Goal: Unclear

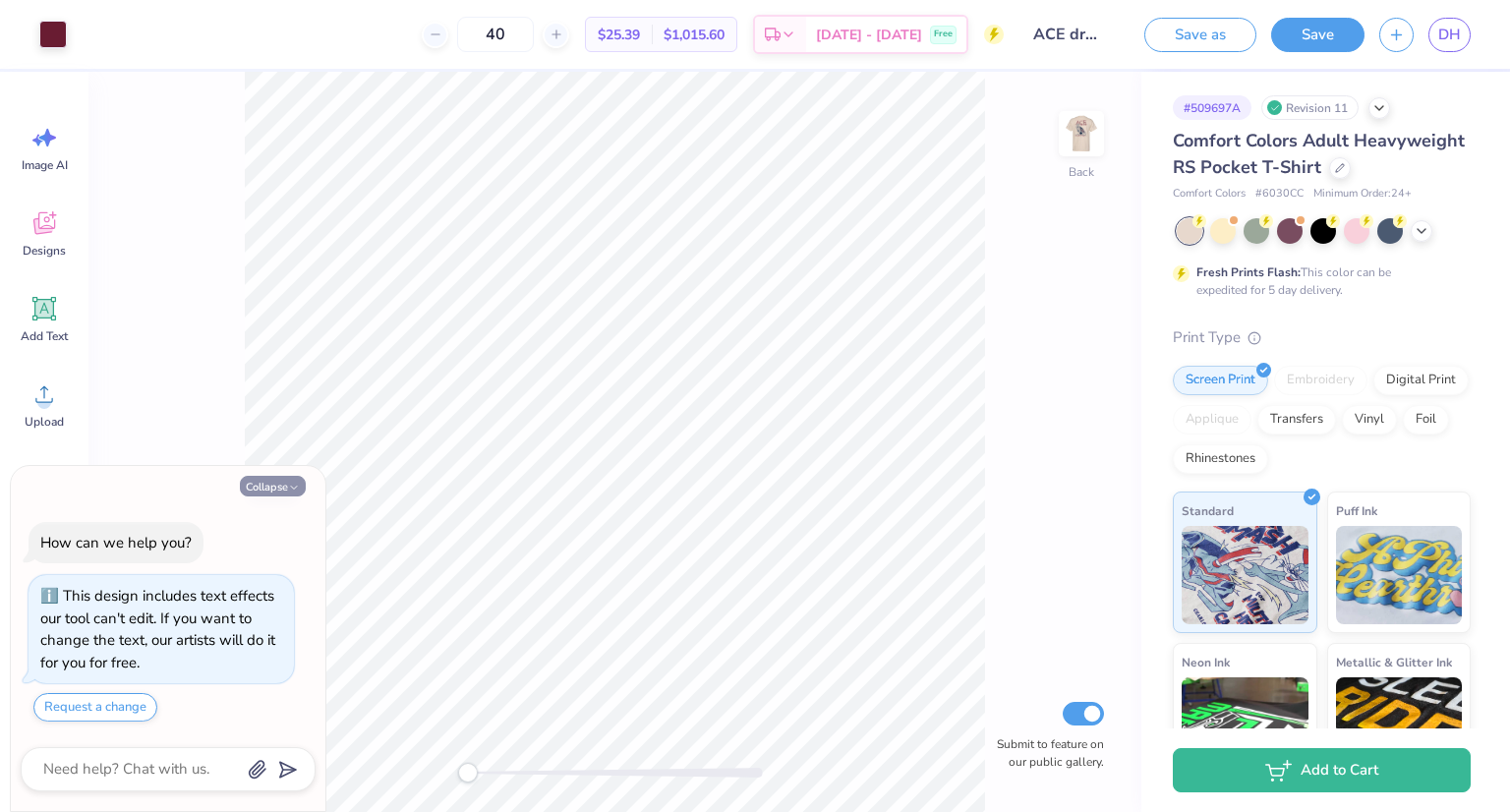
click at [279, 480] on button "Collapse" at bounding box center [272, 486] width 66 height 21
type textarea "x"
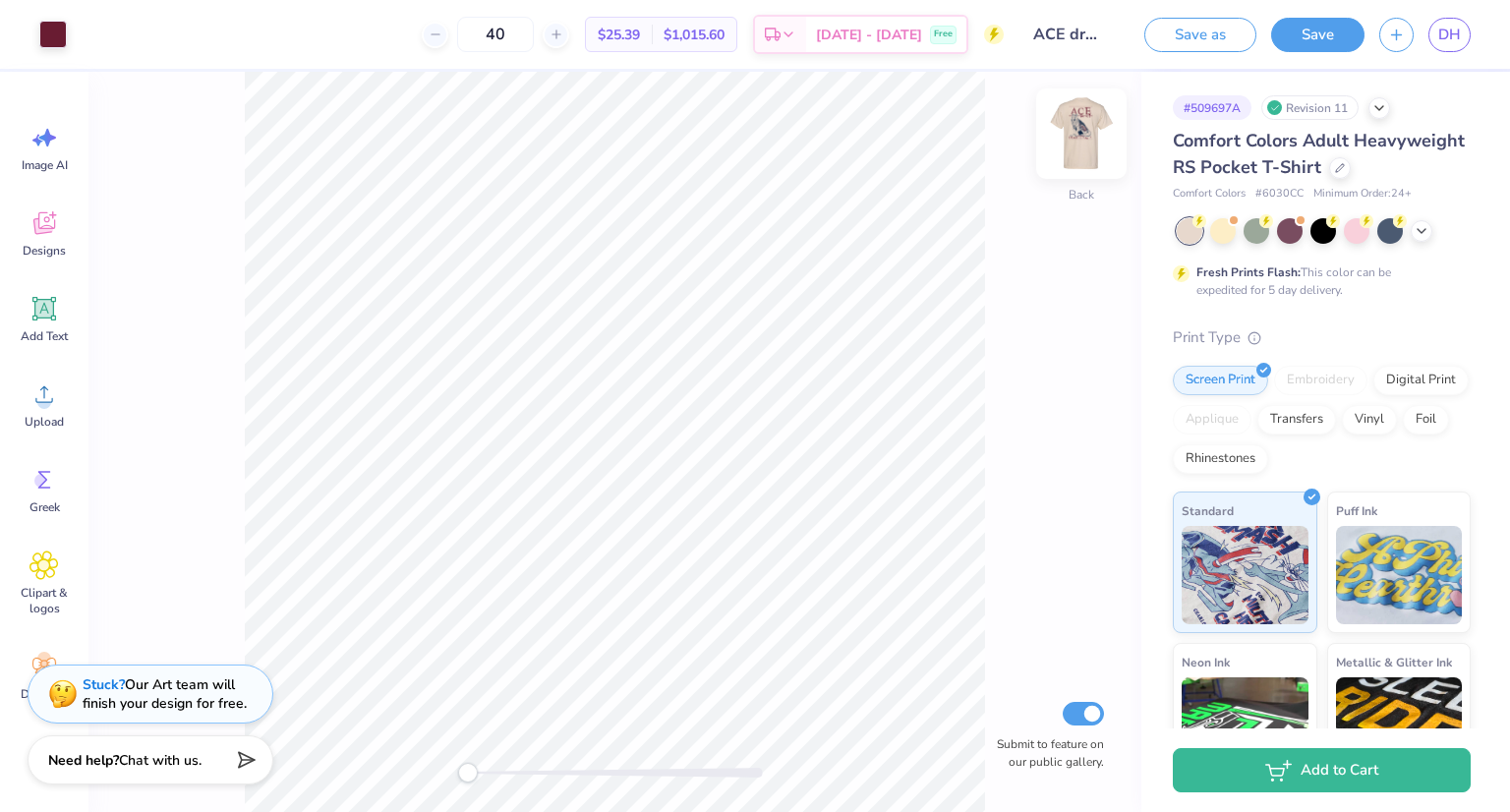
click at [1070, 142] on img at bounding box center [1081, 133] width 78 height 78
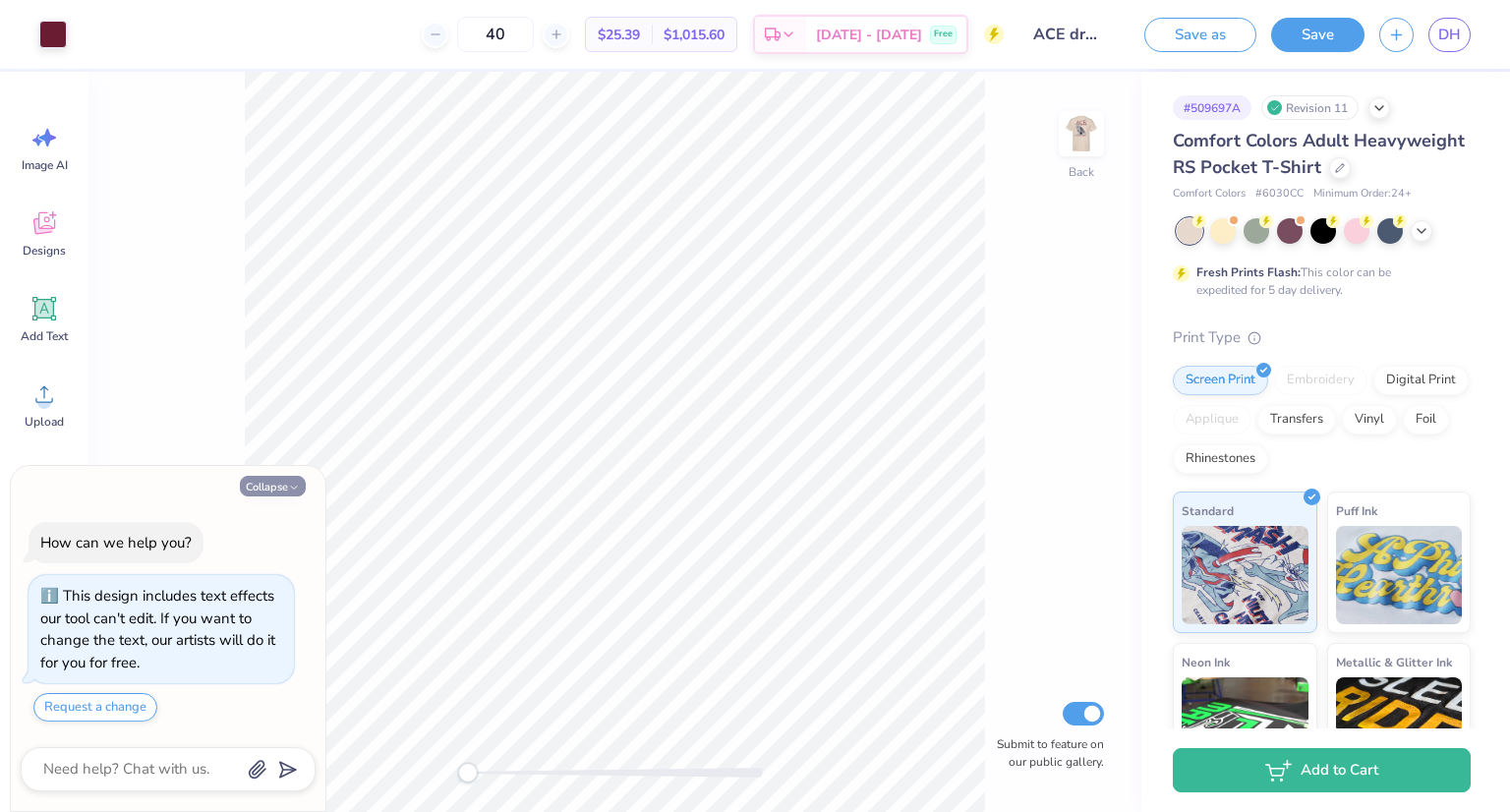
click at [275, 491] on button "Collapse" at bounding box center [272, 486] width 66 height 21
type textarea "x"
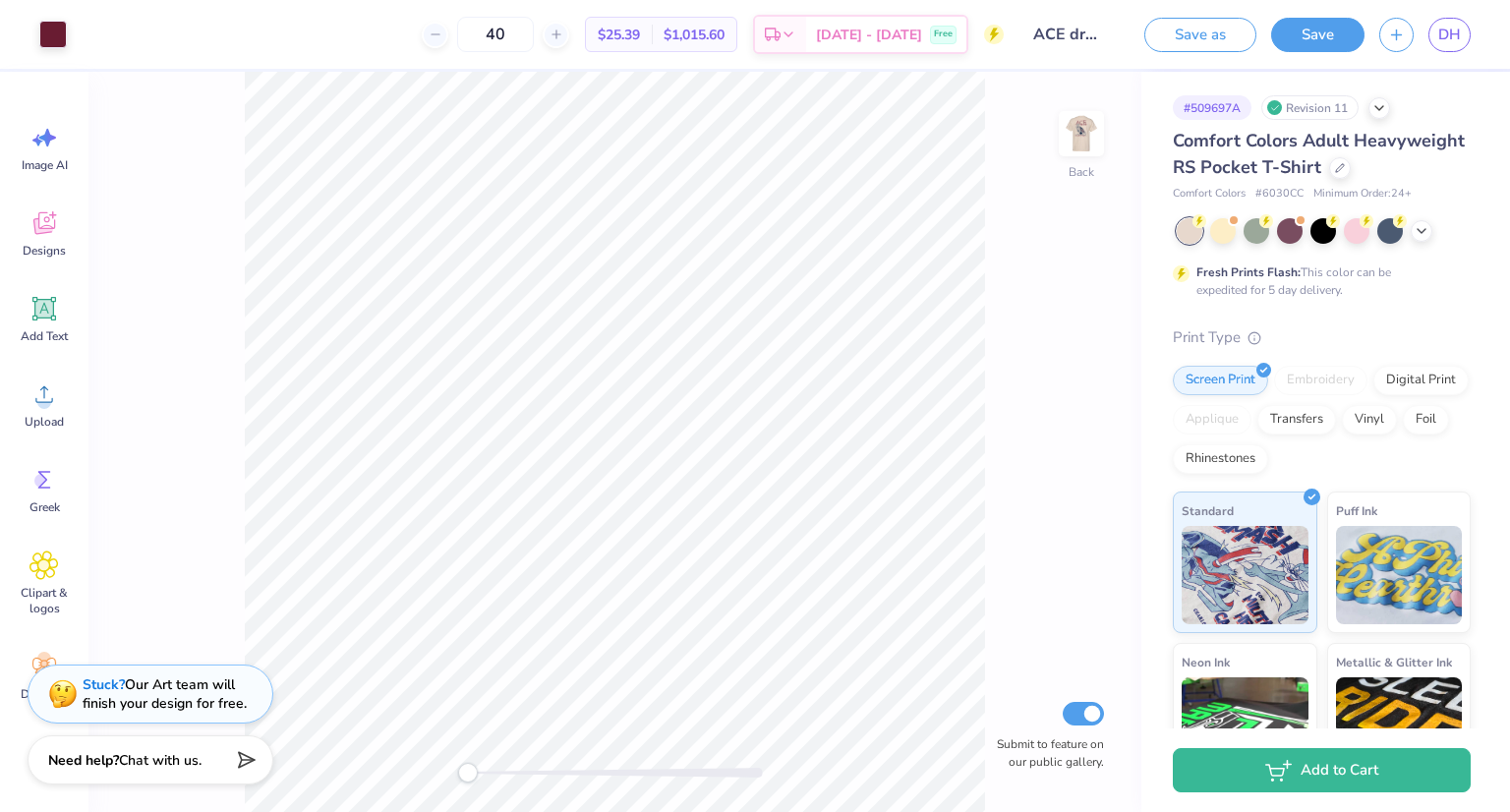
scroll to position [8, 0]
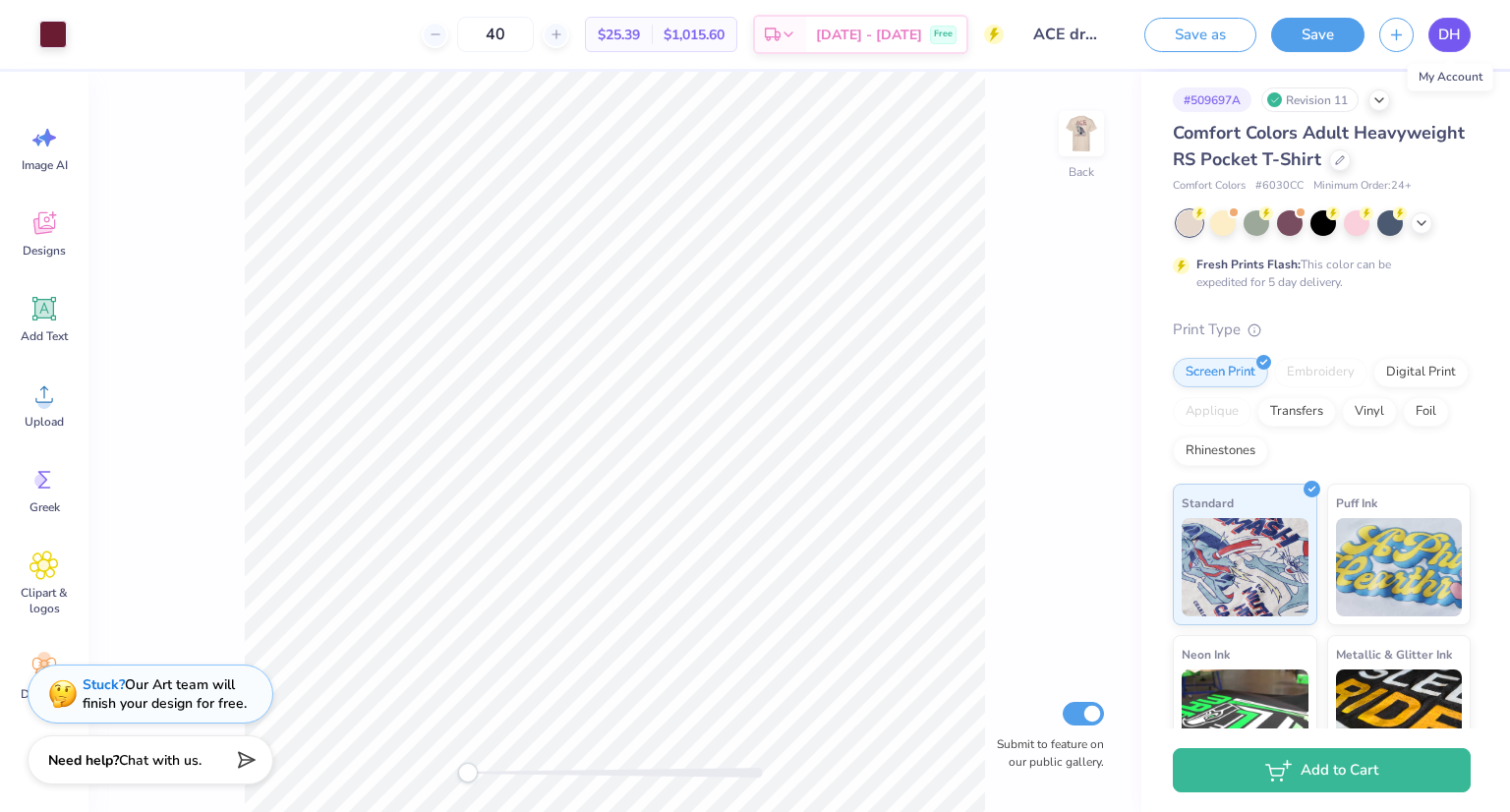
click at [1459, 41] on span "DH" at bounding box center [1450, 35] width 23 height 23
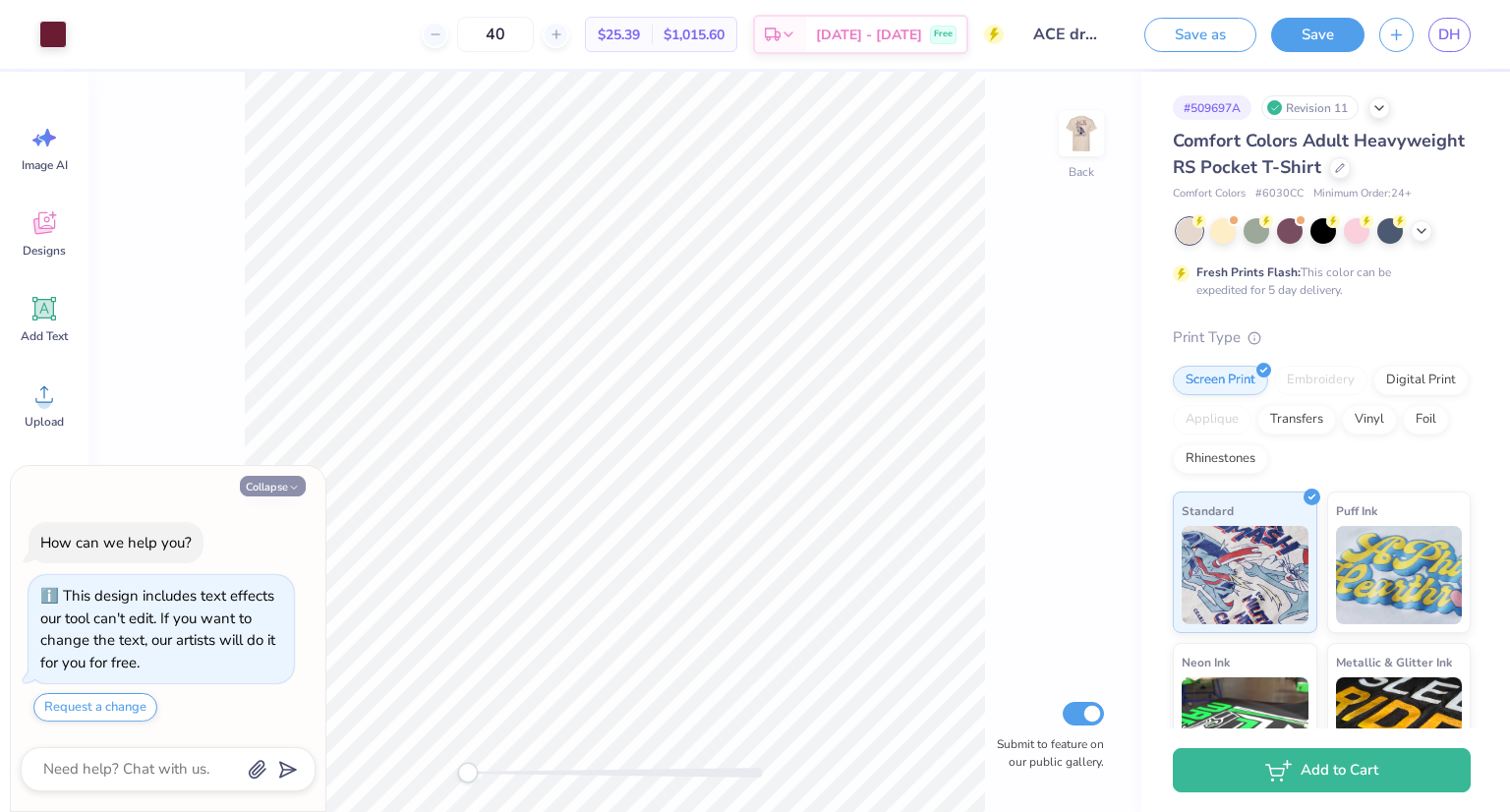
click at [260, 484] on button "Collapse" at bounding box center [272, 486] width 66 height 21
type textarea "x"
